Goal: Complete application form: Complete application form

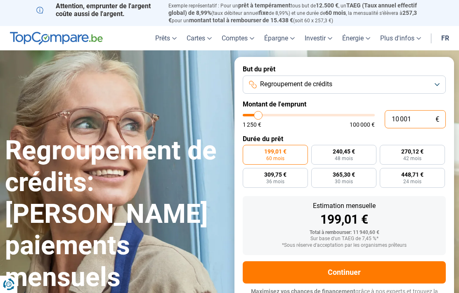
click at [403, 117] on input "10 001" at bounding box center [415, 119] width 61 height 18
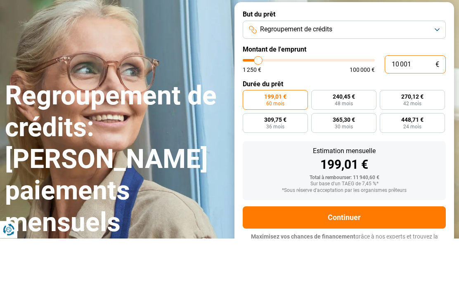
click at [425, 110] on input "10 001" at bounding box center [415, 119] width 61 height 18
type input "1 000"
type input "1250"
type input "100"
type input "1250"
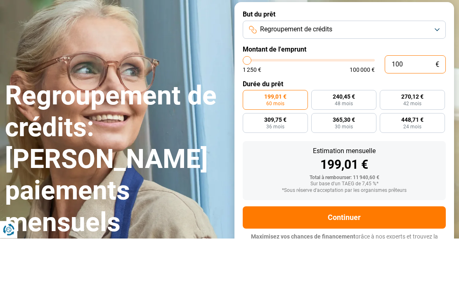
type input "10"
type input "1250"
type input "1"
type input "1250"
type input "0"
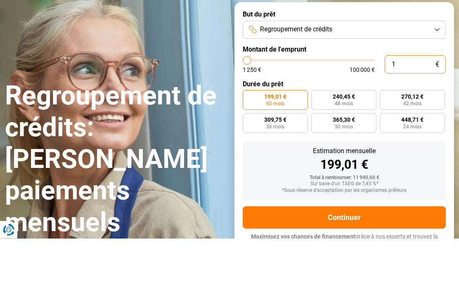
type input "1250"
type input "1 250"
type input "1250"
radio input "true"
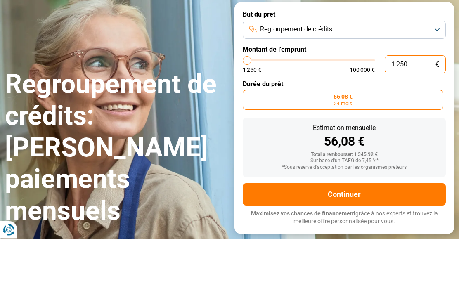
type input "12 504"
type input "12500"
type input "125 043"
type input "100000"
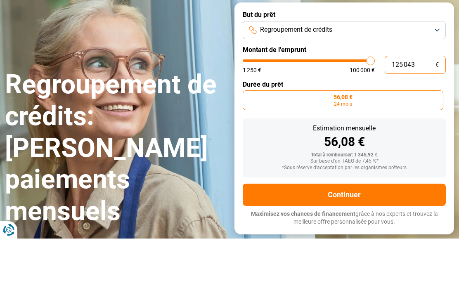
type input "100 000"
type input "100000"
radio input "false"
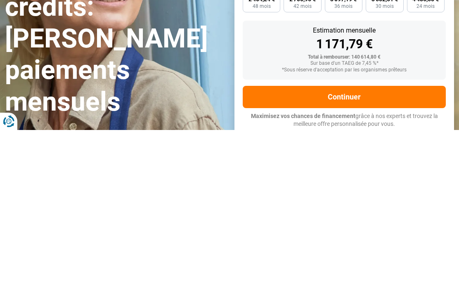
scroll to position [12, 0]
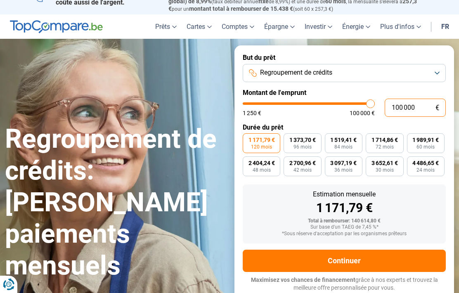
click at [426, 106] on input "100 000" at bounding box center [415, 108] width 61 height 18
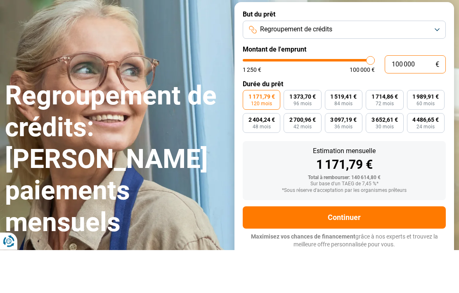
type input "10 000"
type input "10000"
type input "1 000"
type input "1250"
type input "100"
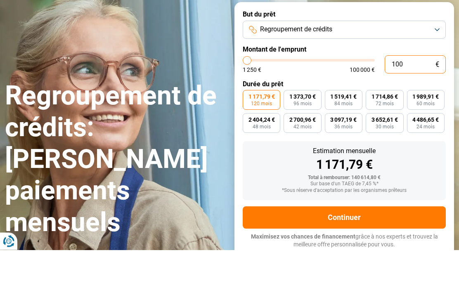
type input "1250"
type input "10"
type input "1250"
type input "1"
type input "1250"
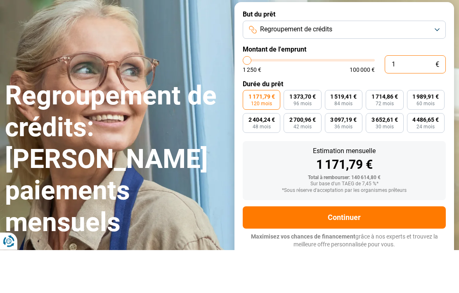
type input "0"
type input "1250"
type input "1 250"
type input "1250"
radio input "true"
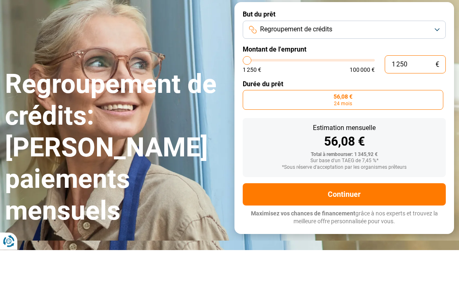
type input "12 504"
type input "12500"
type input "125 043"
type input "100000"
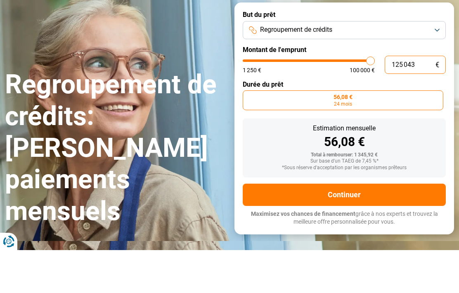
type input "10 000"
type input "10000"
radio input "false"
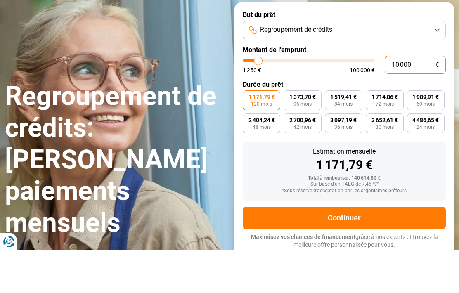
type input "1 000"
type input "1250"
type input "100"
type input "1250"
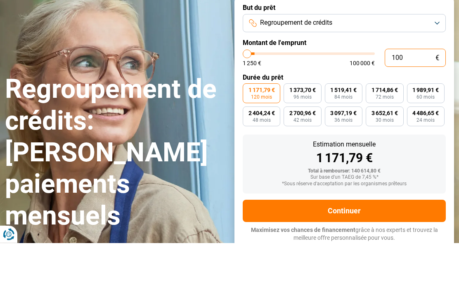
type input "10"
type input "1250"
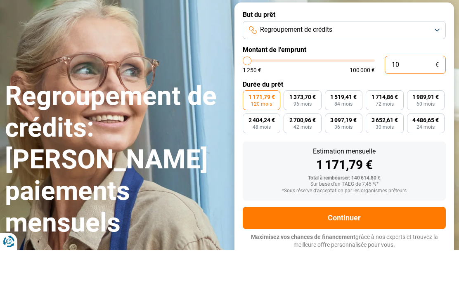
type input "1"
type input "1250"
type input "0"
type input "1250"
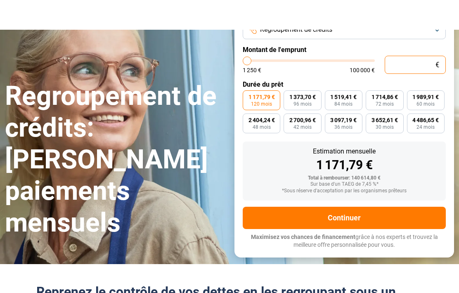
type input "1 250"
type input "1250"
radio input "true"
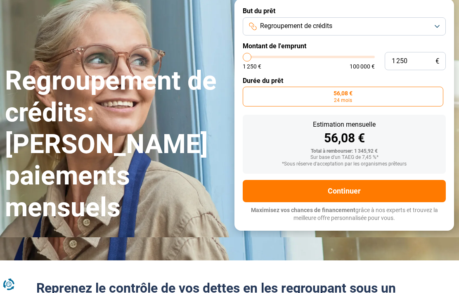
scroll to position [0, 0]
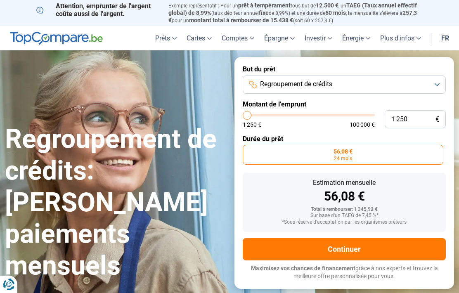
click at [439, 88] on button "Regroupement de crédits" at bounding box center [344, 85] width 203 height 18
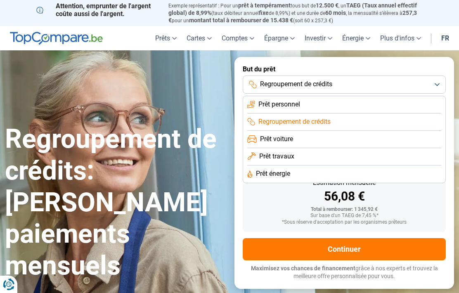
click at [438, 84] on button "Regroupement de crédits" at bounding box center [344, 85] width 203 height 18
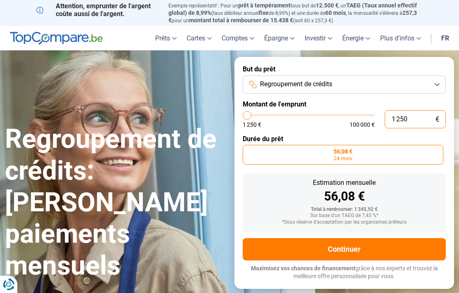
click at [432, 115] on input "1 250" at bounding box center [415, 119] width 61 height 18
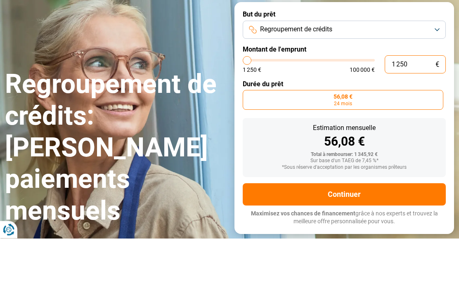
type input "5 000"
type input "5000"
type input "5 750"
type input "5750"
type input "6 000"
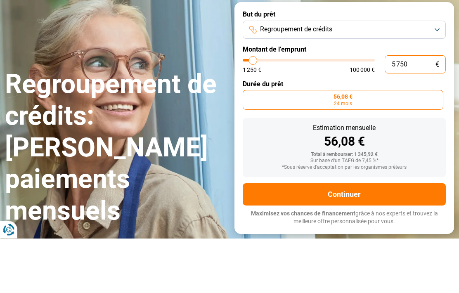
type input "6000"
type input "6 750"
type input "6750"
type input "7 500"
type input "7500"
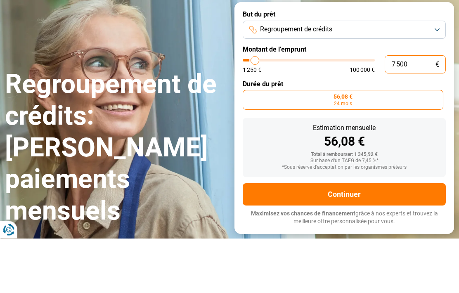
type input "8 500"
type input "8500"
type input "9 500"
type input "9500"
type input "10 500"
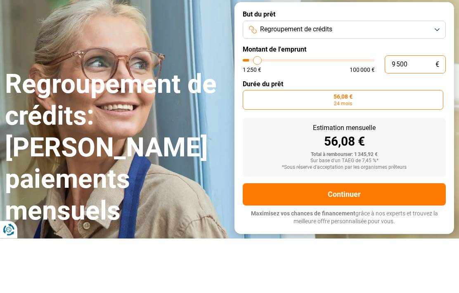
type input "10500"
type input "11 500"
type input "11500"
type input "12 000"
type input "12000"
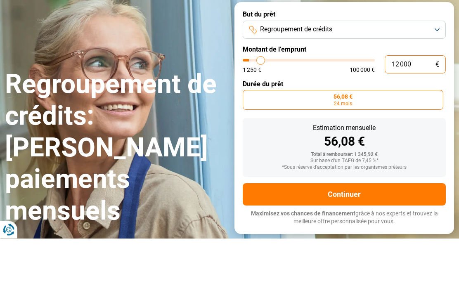
type input "12 750"
type input "12750"
type input "13 500"
type input "13500"
type input "14 000"
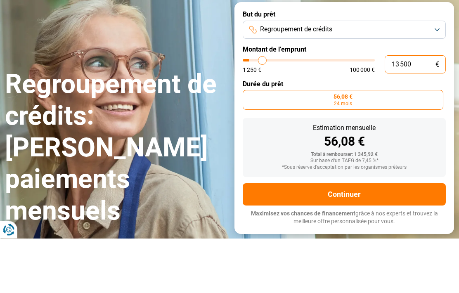
type input "14000"
type input "15 000"
type input "15000"
type input "16 000"
type input "16000"
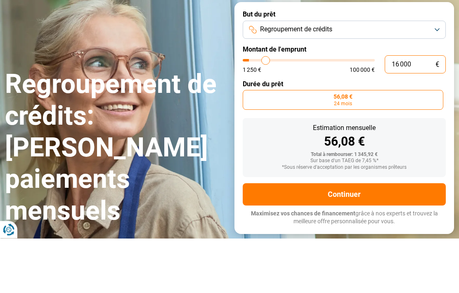
type input "17 000"
type input "17000"
type input "18 250"
type input "18250"
type input "19 750"
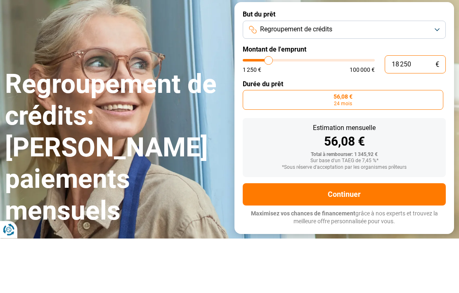
type input "19750"
type input "20 750"
type input "20750"
type input "21 750"
type input "21750"
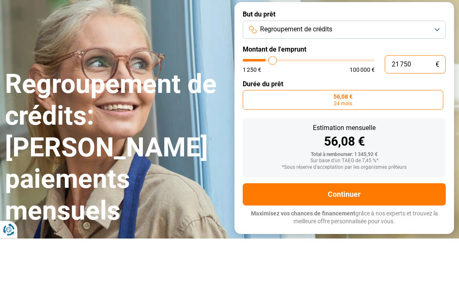
type input "22 750"
type input "22750"
type input "24 000"
type input "24000"
type input "25 000"
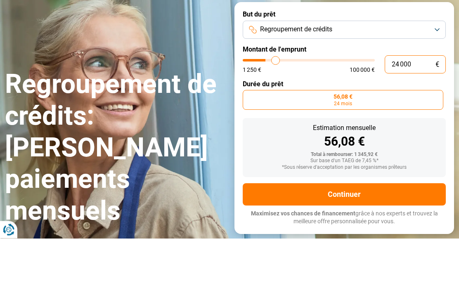
type input "25000"
type input "25 750"
type input "25750"
type input "26 250"
type input "26250"
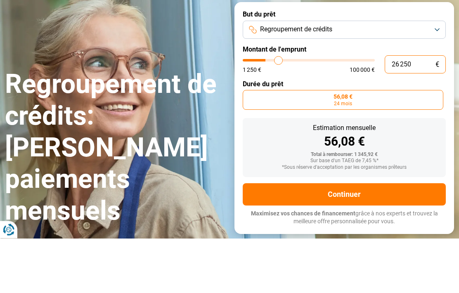
type input "26 750"
type input "26750"
type input "27 250"
type input "27250"
type input "27 750"
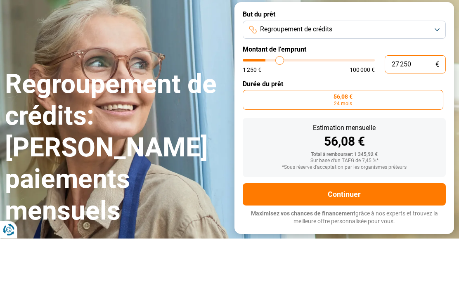
type input "27750"
type input "28 250"
type input "28250"
type input "28 750"
type input "28750"
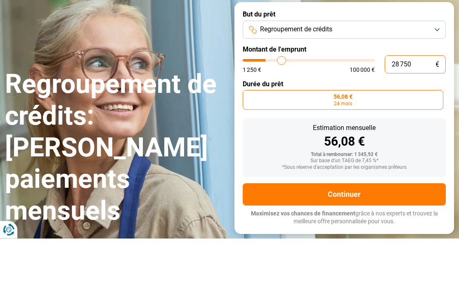
type input "29 000"
type input "29000"
type input "29 250"
type input "29250"
type input "29 750"
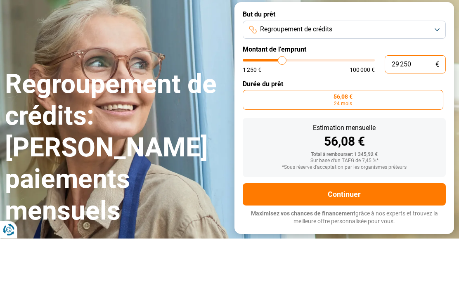
type input "29750"
type input "30 000"
type input "30000"
type input "30 250"
type input "30250"
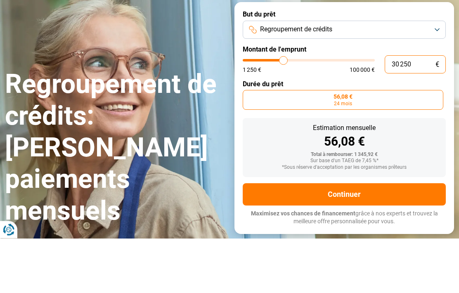
type input "30 750"
type input "30750"
type input "31 000"
type input "31000"
type input "31 250"
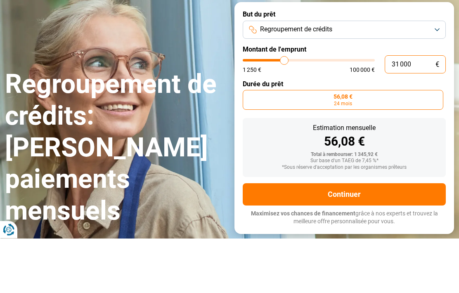
type input "31250"
type input "31 750"
type input "31750"
type input "32 000"
type input "32000"
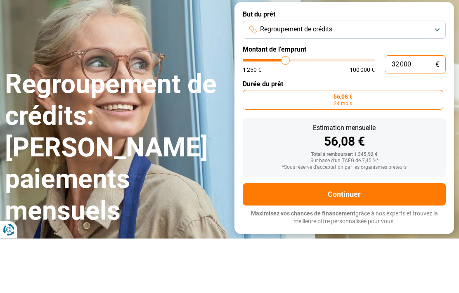
type input "32 250"
type input "32250"
type input "32 750"
type input "32750"
type input "33 000"
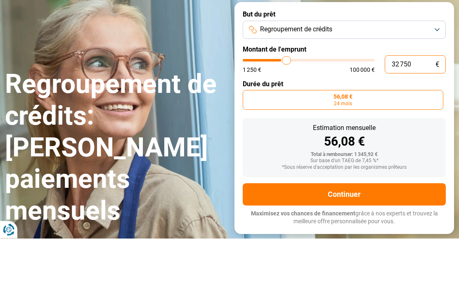
type input "33000"
type input "33 250"
type input "33250"
type input "33 750"
type input "33750"
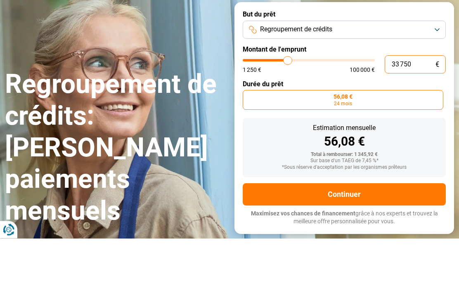
type input "34 000"
type input "34000"
type input "34 250"
type input "34250"
type input "34 750"
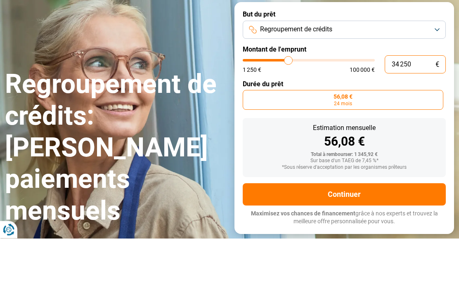
type input "34750"
type input "35 000"
type input "35000"
type input "35 250"
type input "35250"
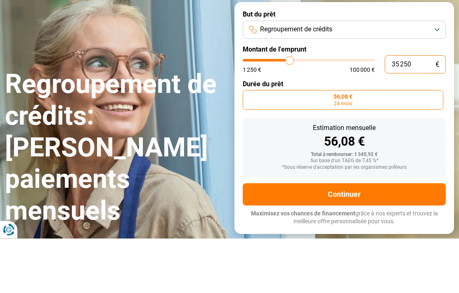
type input "35 750"
type input "35750"
type input "36 250"
type input "36250"
type input "36 500"
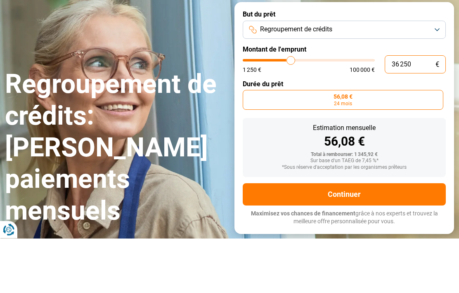
type input "36500"
type input "37 000"
type input "37000"
type input "37 250"
type input "37250"
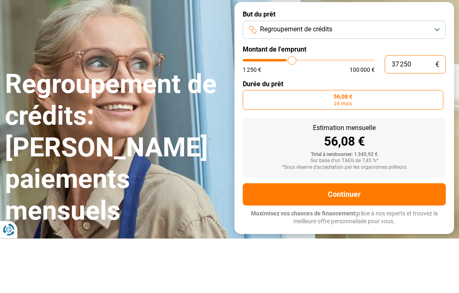
type input "37 500"
type input "37500"
type input "38 000"
type input "38000"
type input "38 250"
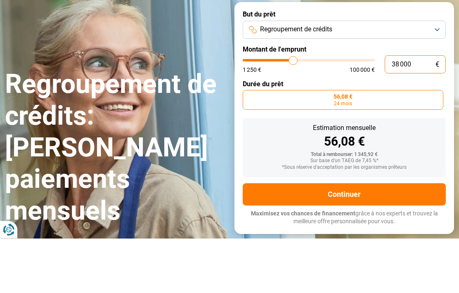
type input "38250"
type input "38 500"
type input "38500"
type input "39 000"
type input "39000"
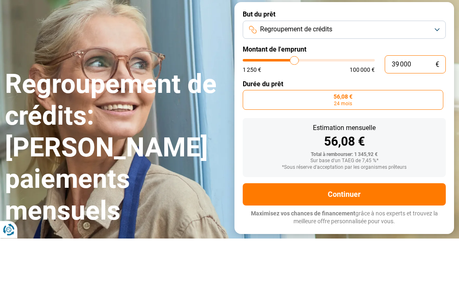
type input "39 250"
type input "39250"
type input "39 500"
type input "39500"
type input "40 000"
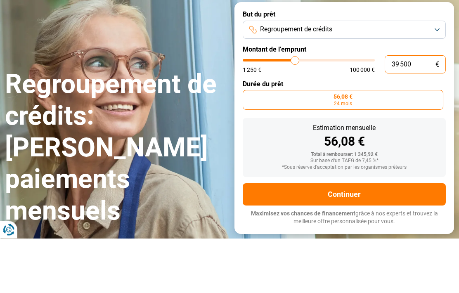
type input "40000"
type input "40 250"
type input "40250"
type input "40 500"
type input "40500"
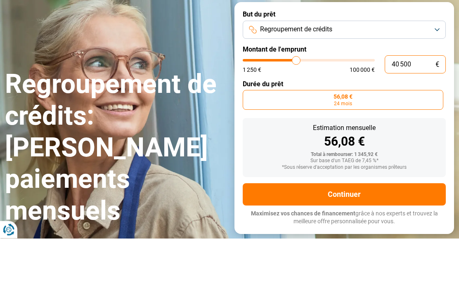
type input "41 000"
type input "41000"
type input "41 250"
type input "41250"
type input "41 500"
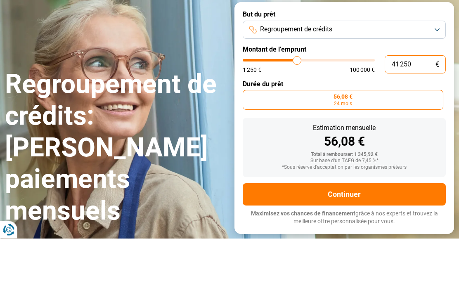
type input "41500"
type input "42 000"
type input "42000"
type input "42 250"
type input "42250"
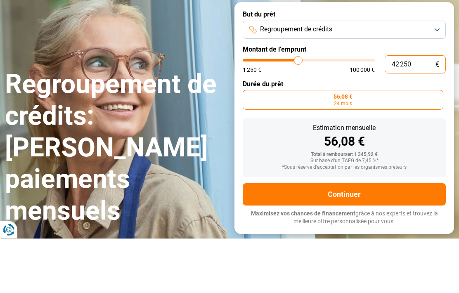
type input "42 500"
type input "42500"
type input "43 000"
type input "43000"
type input "43 250"
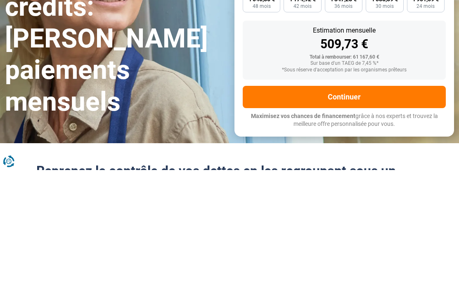
scroll to position [52, 0]
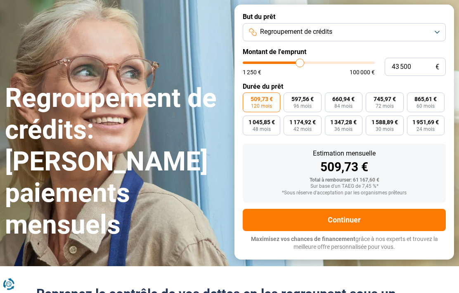
click at [426, 97] on span "865,61 €" at bounding box center [426, 100] width 22 height 6
click at [412, 97] on input "865,61 € 60 mois" at bounding box center [409, 95] width 5 height 5
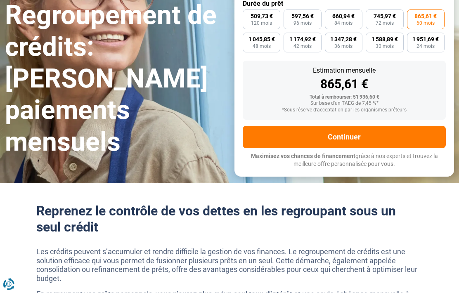
scroll to position [135, 0]
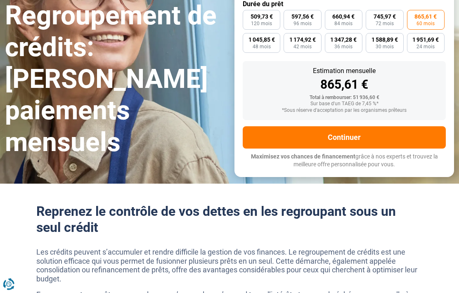
click at [360, 135] on button "Continuer" at bounding box center [344, 138] width 203 height 22
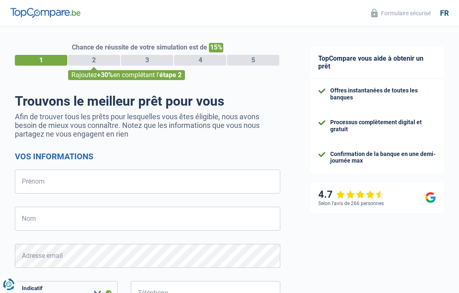
select select "32"
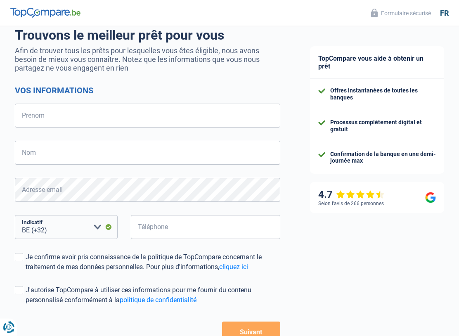
scroll to position [62, 0]
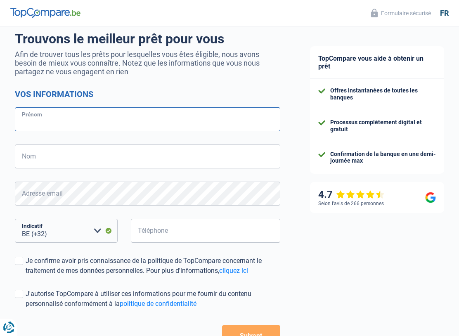
click at [45, 121] on input "Prénom" at bounding box center [147, 119] width 265 height 24
type input "[PERSON_NAME]"
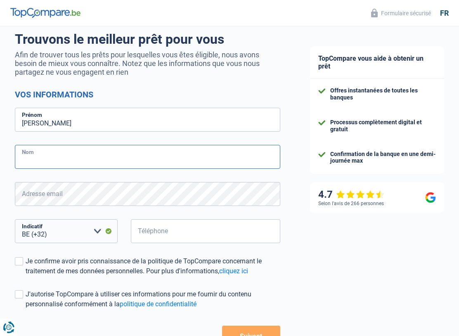
click at [107, 153] on input "Nom" at bounding box center [147, 157] width 265 height 24
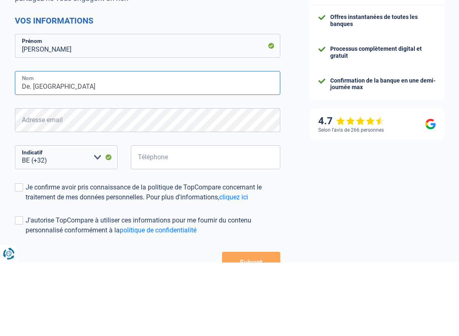
type input "De. [GEOGRAPHIC_DATA]"
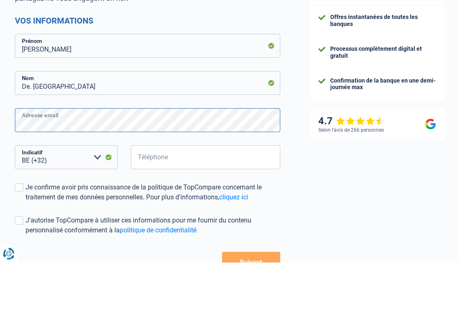
scroll to position [129, 0]
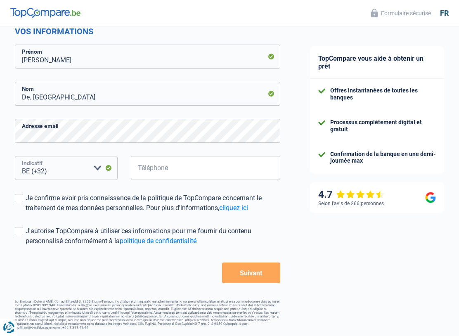
click at [64, 164] on select "BE (+32) LU (+352) Veuillez sélectionner une option" at bounding box center [66, 168] width 103 height 24
click at [158, 170] on input "Téléphone" at bounding box center [205, 168] width 149 height 24
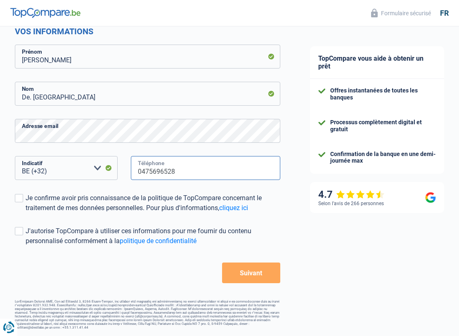
type input "0475696528"
click at [28, 195] on div "Je confirme avoir pris connaissance de la politique de TopCompare concernant le…" at bounding box center [153, 203] width 255 height 20
click at [26, 213] on input "Je confirme avoir pris connaissance de la politique de TopCompare concernant le…" at bounding box center [26, 213] width 0 height 0
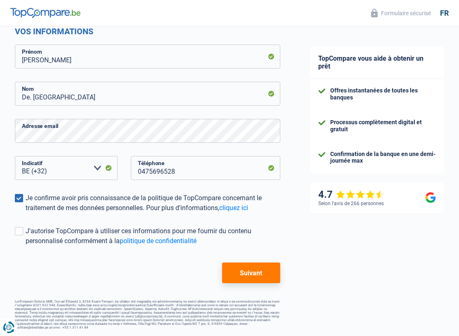
click at [27, 230] on div "J'autorise TopCompare à utiliser ces informations pour me fournir du contenu pe…" at bounding box center [153, 236] width 255 height 20
click at [26, 246] on input "J'autorise TopCompare à utiliser ces informations pour me fournir du contenu pe…" at bounding box center [26, 246] width 0 height 0
click at [257, 266] on button "Suivant" at bounding box center [251, 273] width 58 height 21
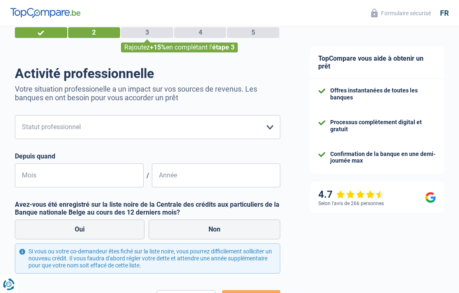
scroll to position [27, 0]
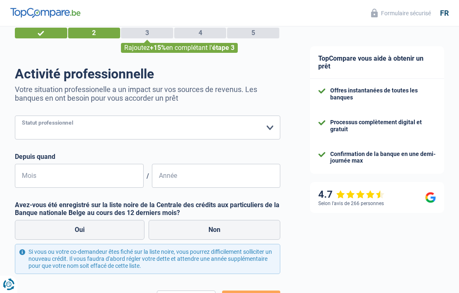
click at [270, 127] on select "Ouvrier Employé privé Employé public Invalide Indépendant Pensionné Chômeur Mut…" at bounding box center [147, 128] width 265 height 24
select select "retired"
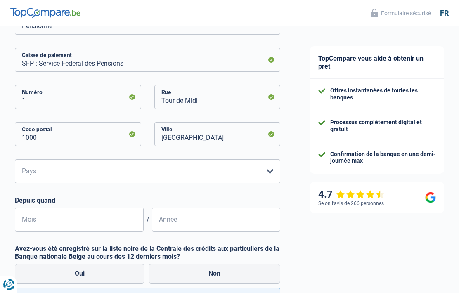
scroll to position [131, 0]
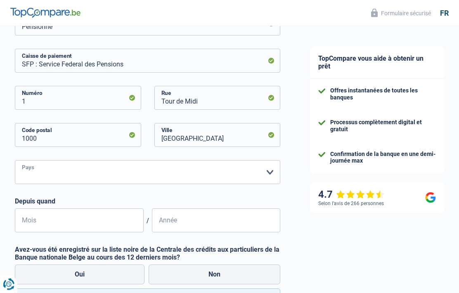
click at [279, 168] on select "Belgique Luxembourg Veuillez sélectionner une option" at bounding box center [147, 173] width 265 height 24
select select "BE"
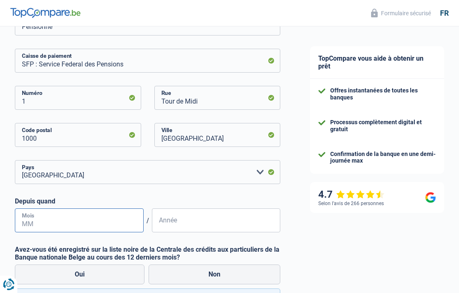
click at [118, 221] on input "Mois" at bounding box center [79, 220] width 129 height 24
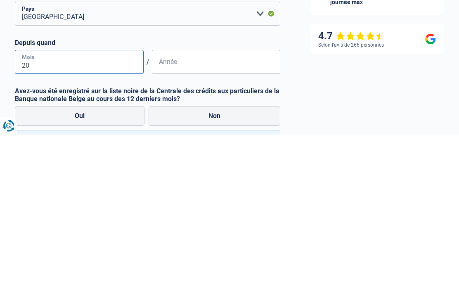
type input "2"
type input "06"
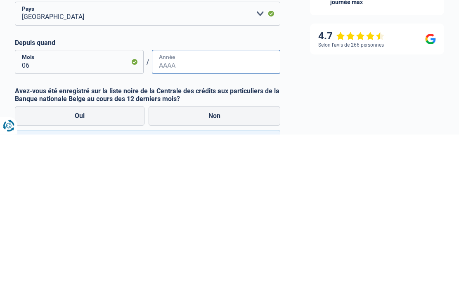
click at [180, 209] on input "Année" at bounding box center [216, 221] width 129 height 24
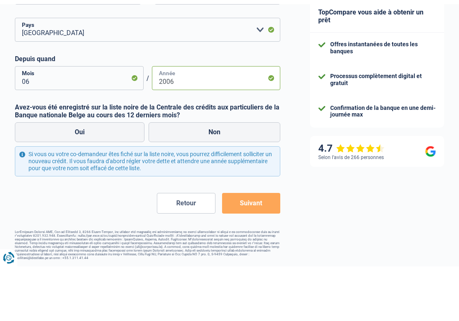
scroll to position [222, 0]
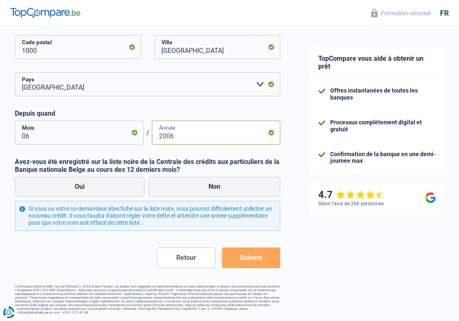
type input "2006"
click at [221, 178] on label "Non" at bounding box center [215, 187] width 132 height 20
click at [221, 178] on input "Non" at bounding box center [215, 187] width 132 height 20
radio input "true"
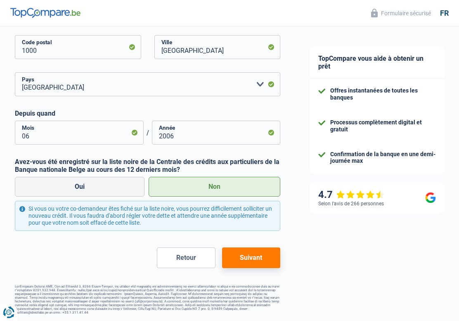
click at [264, 251] on button "Suivant" at bounding box center [251, 257] width 58 height 21
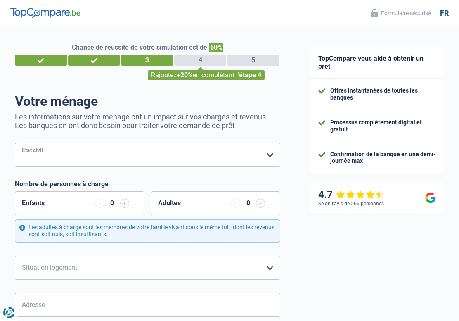
click at [268, 152] on select "[PERSON_NAME](e) Cohabitant(e) légal(e) Divorcé(e) Veuf(ve) Séparé (de fait) Ve…" at bounding box center [147, 155] width 265 height 24
select select "single"
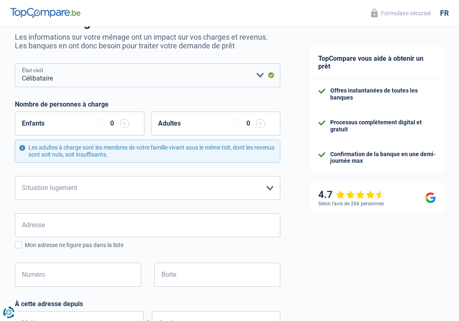
scroll to position [82, 0]
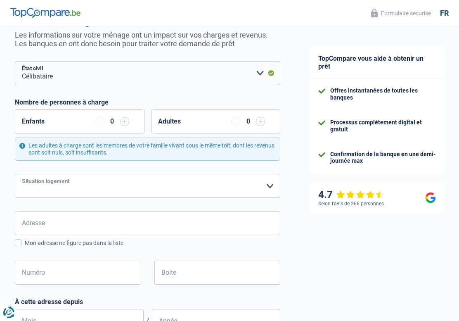
click at [269, 184] on select "Locataire Propriétaire avec prêt hypothécaire Propriétaire sans prêt hypothécai…" at bounding box center [147, 186] width 265 height 24
select select "liveWithParents"
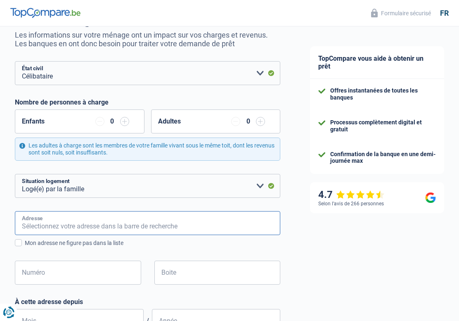
click at [85, 230] on input "Adresse" at bounding box center [147, 223] width 265 height 24
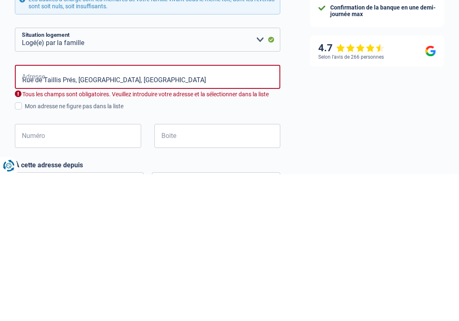
type input "Rue de Taillis Prés, 6200, [GEOGRAPHIC_DATA], [GEOGRAPHIC_DATA]"
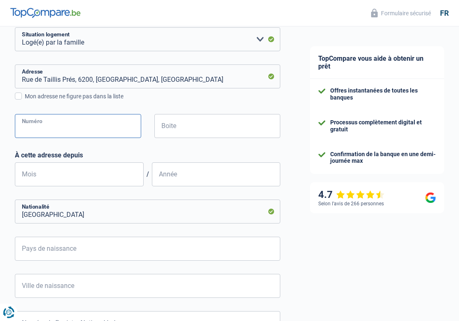
click at [71, 122] on input "Numéro" at bounding box center [78, 126] width 126 height 24
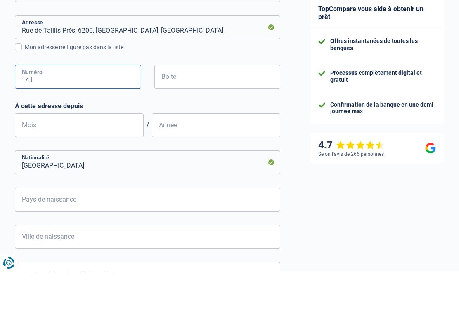
type input "141"
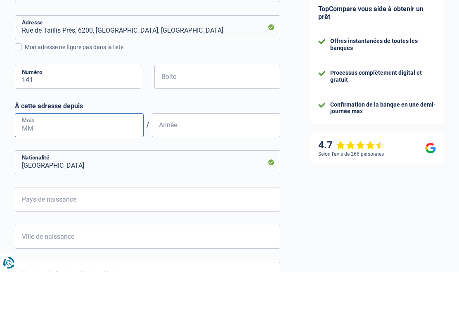
click at [101, 163] on input "Mois" at bounding box center [79, 175] width 129 height 24
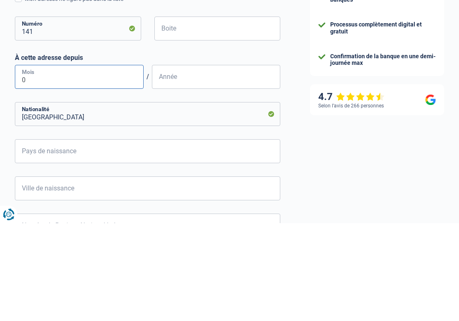
type input "08"
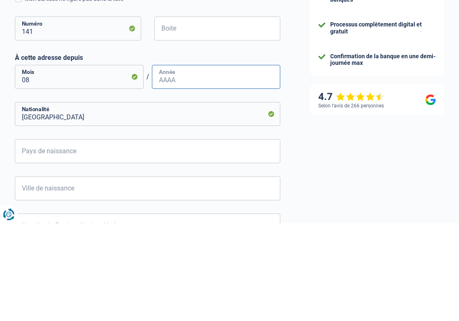
click at [173, 163] on input "Année" at bounding box center [216, 175] width 129 height 24
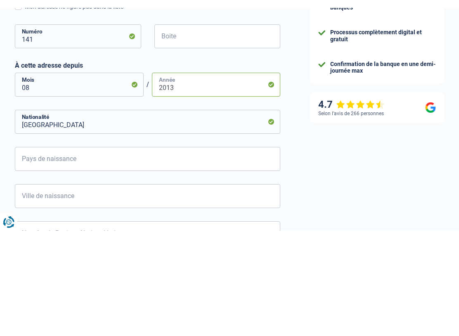
scroll to position [320, 0]
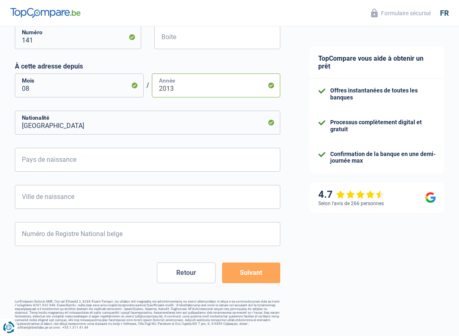
type input "2013"
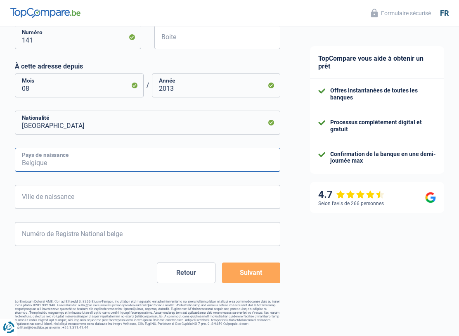
click at [93, 151] on input "Pays de naissance" at bounding box center [147, 160] width 265 height 24
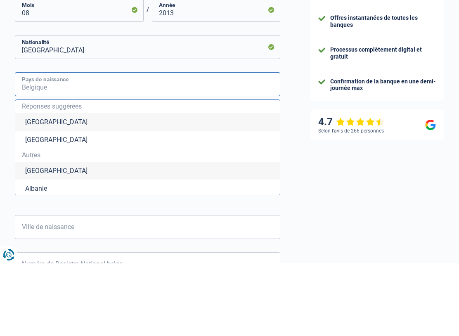
type input "B"
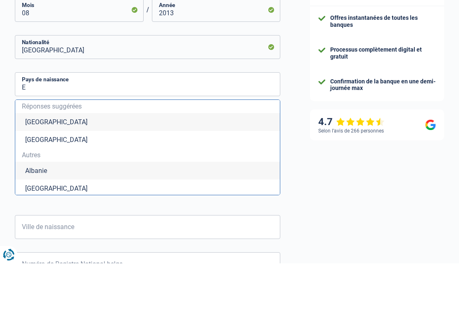
click at [57, 186] on li "[GEOGRAPHIC_DATA]" at bounding box center [147, 195] width 265 height 18
type input "[GEOGRAPHIC_DATA]"
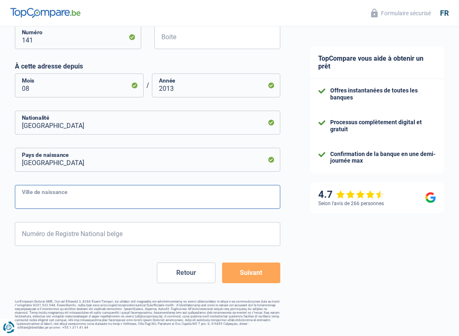
click at [78, 191] on input "Ville de naissance" at bounding box center [147, 197] width 265 height 24
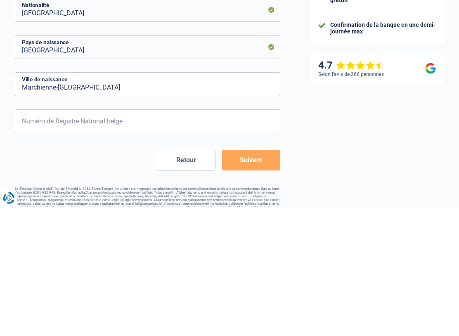
scroll to position [303, 0]
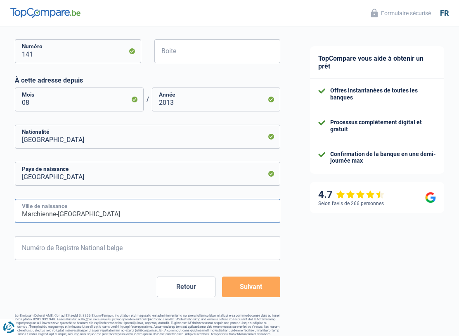
type input "Marchienne-[GEOGRAPHIC_DATA]"
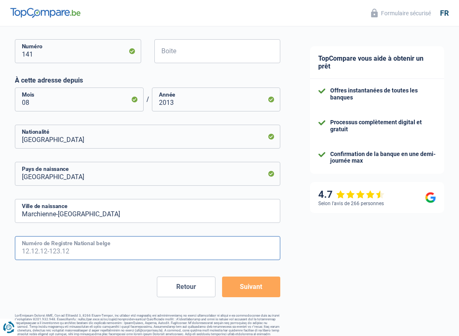
click at [71, 249] on input "Numéro de Registre National belge" at bounding box center [147, 248] width 265 height 24
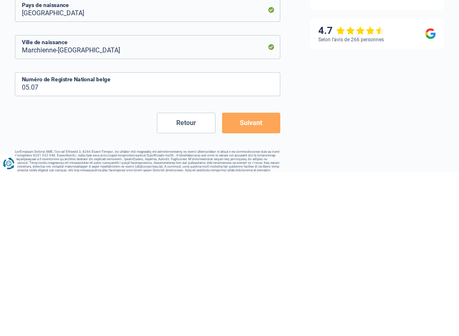
click at [437, 161] on div "TopCompare vous aide à obtenir un prêt Offres instantanées de toutes les banque…" at bounding box center [377, 36] width 164 height 627
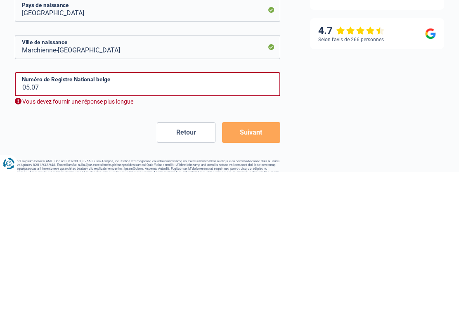
scroll to position [320, 0]
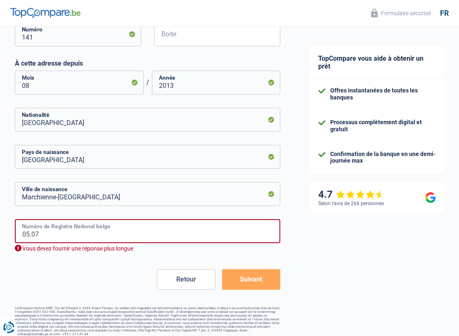
click at [87, 234] on input "05.07" at bounding box center [147, 231] width 265 height 24
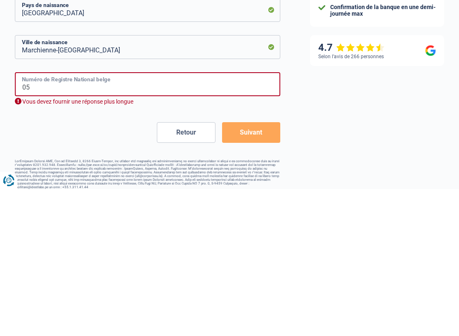
type input "0"
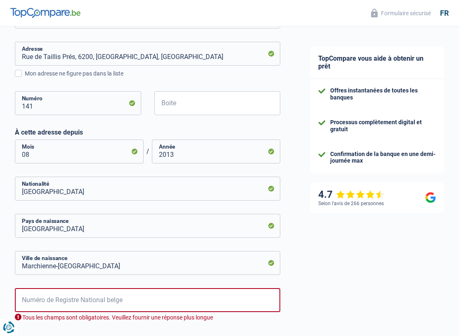
scroll to position [250, 0]
